Goal: Task Accomplishment & Management: Manage account settings

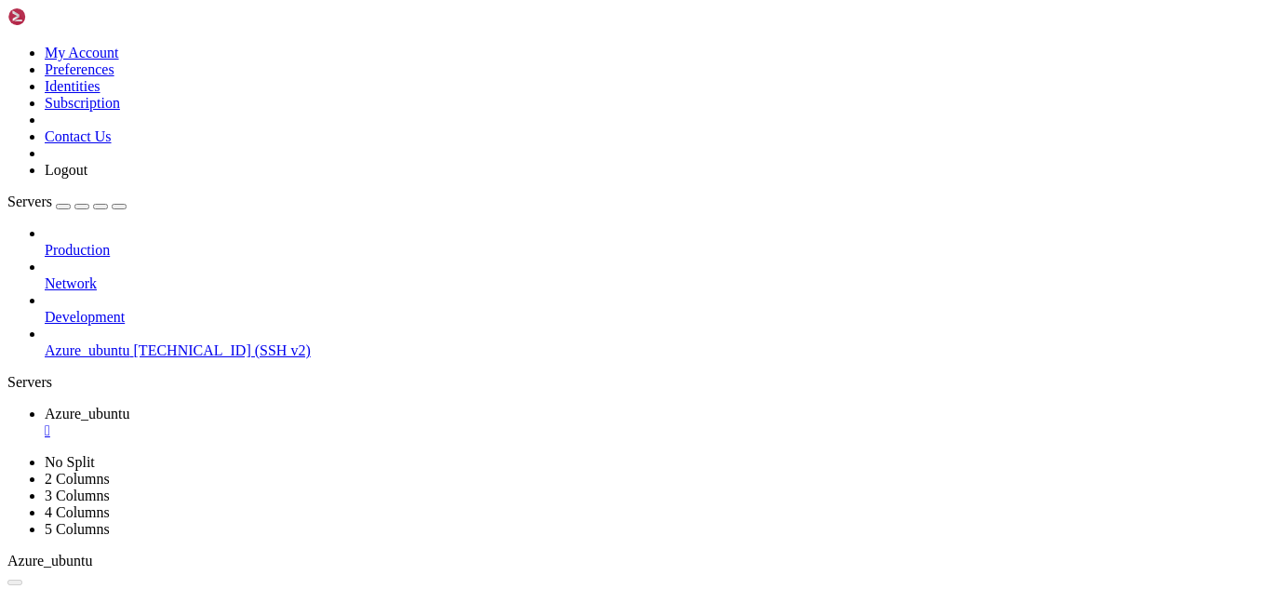
scroll to position [18, 4]
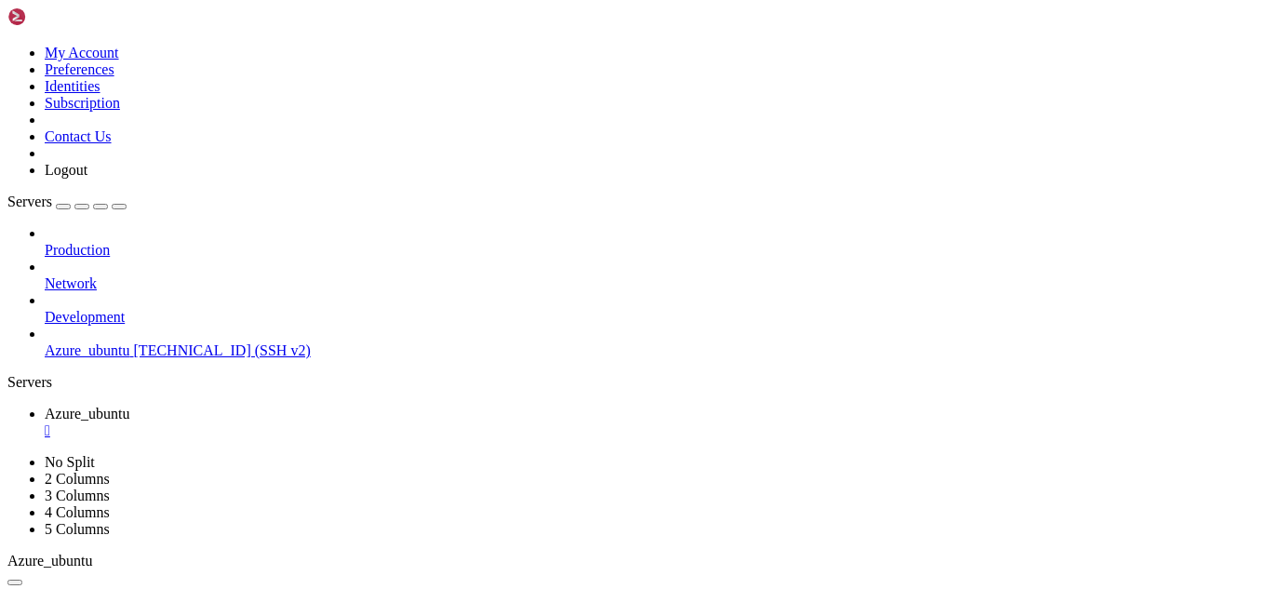
click at [18, 374] on div "Servers" at bounding box center [635, 382] width 1257 height 17
click at [7, 45] on icon at bounding box center [7, 45] width 0 height 0
click at [114, 77] on link "Preferences" at bounding box center [80, 69] width 70 height 16
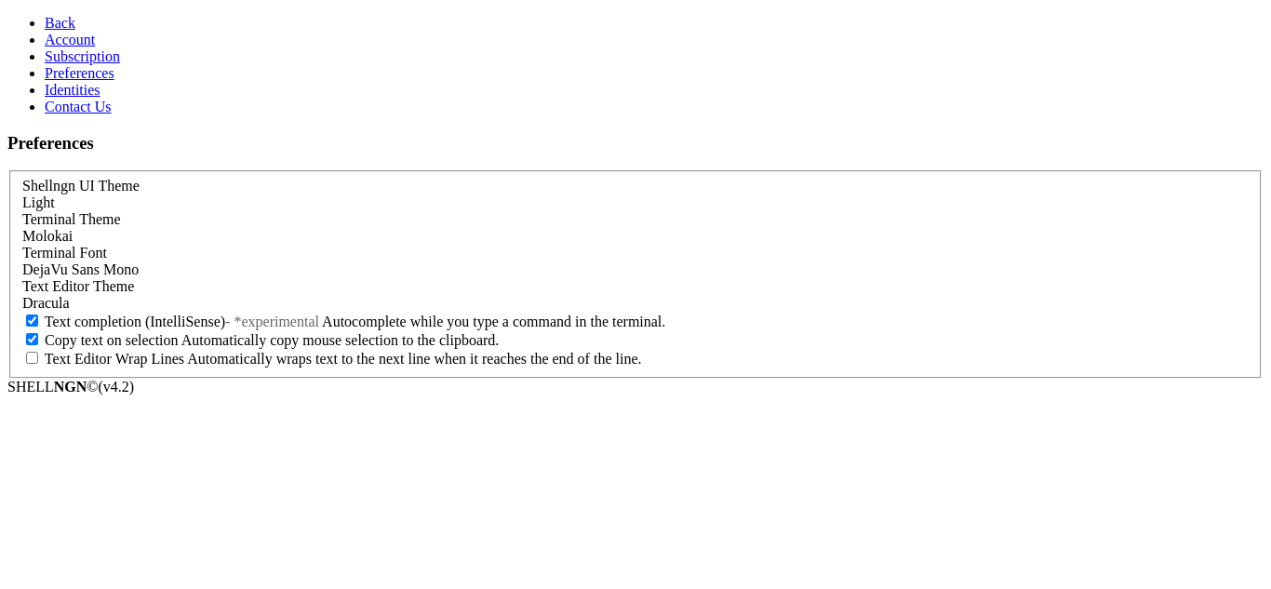
scroll to position [65, 0]
click at [225, 330] on span "Text completion (IntelliSense)" at bounding box center [135, 322] width 181 height 16
click at [38, 327] on input "Text completion (IntelliSense) - *experimental Autocomplete while you type a co…" at bounding box center [32, 321] width 12 height 12
checkbox input "false"
click at [45, 15] on span "Back" at bounding box center [60, 23] width 31 height 16
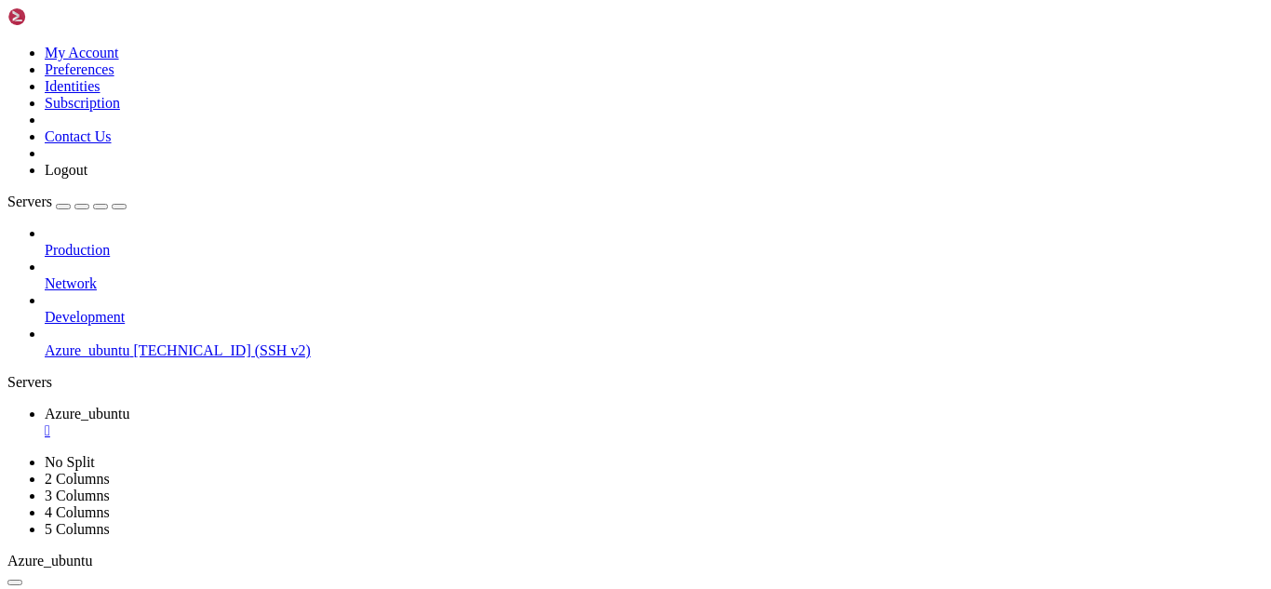
scroll to position [1135, 0]
click at [119, 207] on icon "button" at bounding box center [119, 207] width 0 height 0
